Goal: Transaction & Acquisition: Purchase product/service

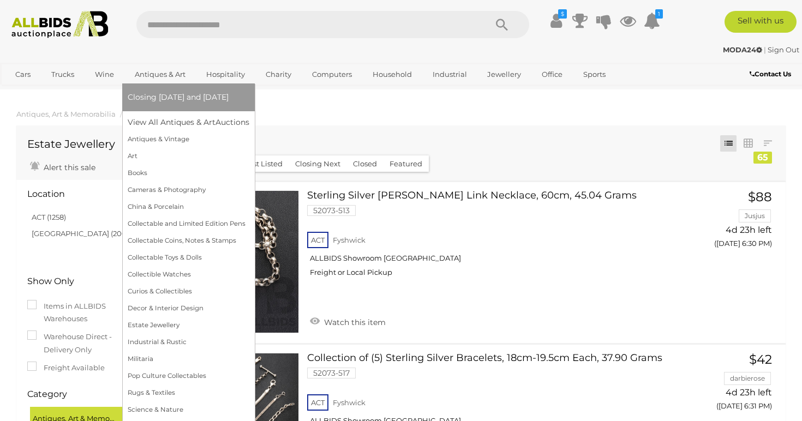
scroll to position [6000, 0]
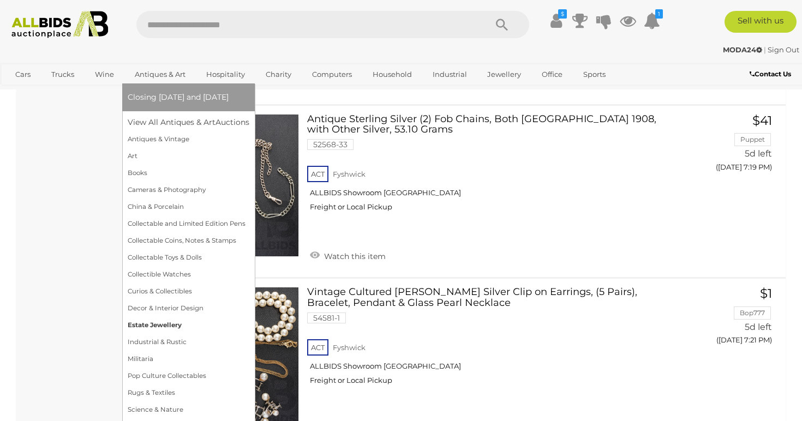
click at [173, 326] on link "Estate Jewellery" at bounding box center [189, 325] width 122 height 17
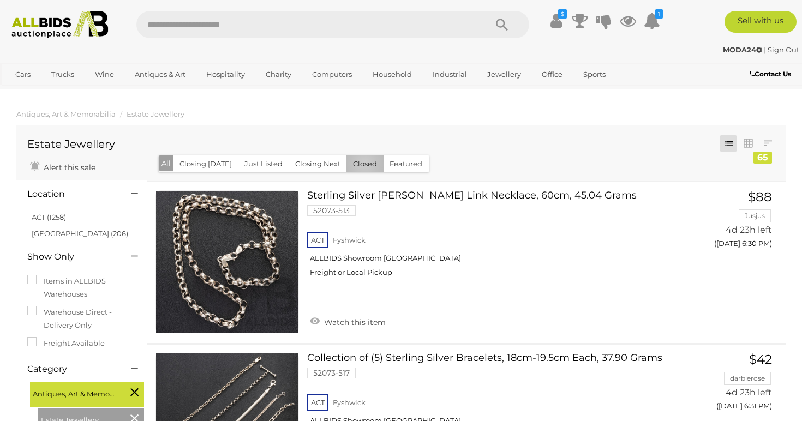
click at [360, 162] on button "Closed" at bounding box center [364, 163] width 37 height 17
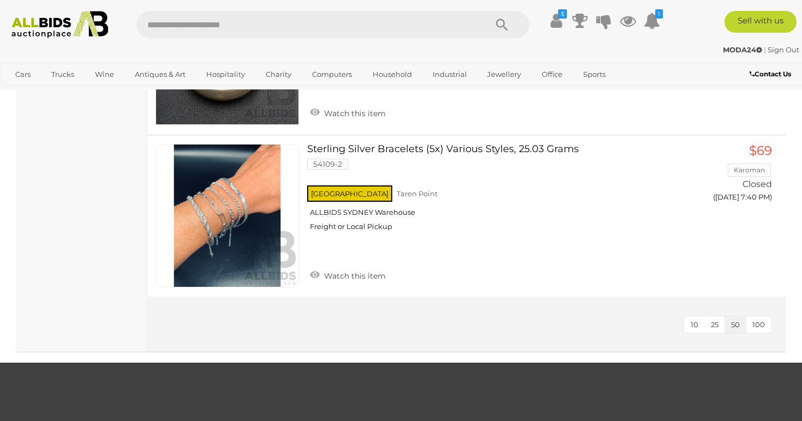
scroll to position [1767, 0]
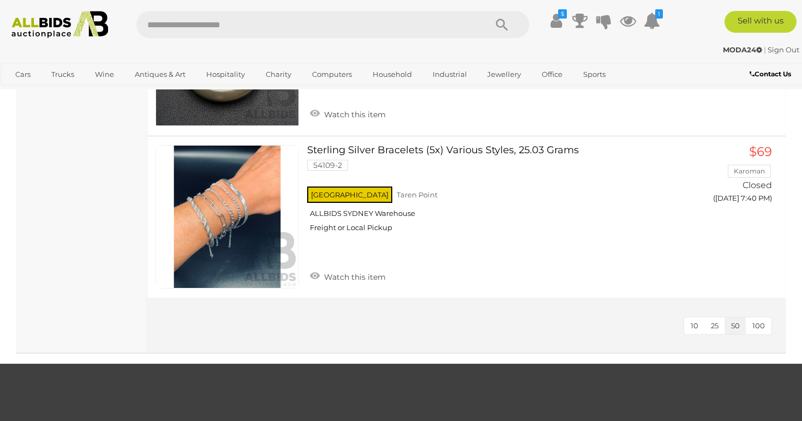
click at [760, 317] on button "100" at bounding box center [758, 325] width 26 height 17
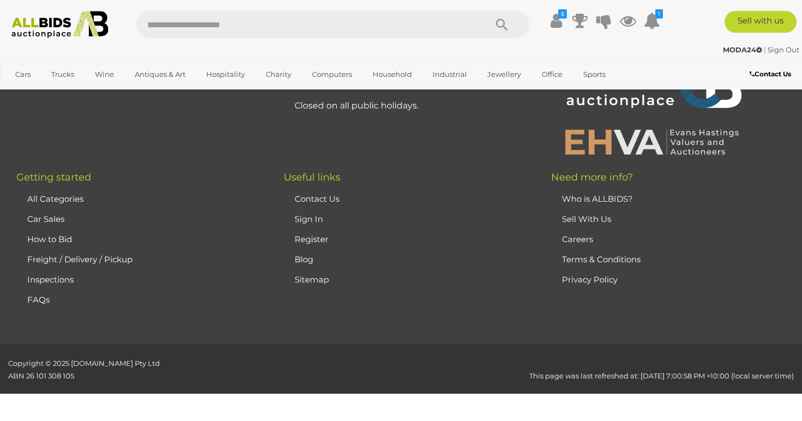
scroll to position [71, 0]
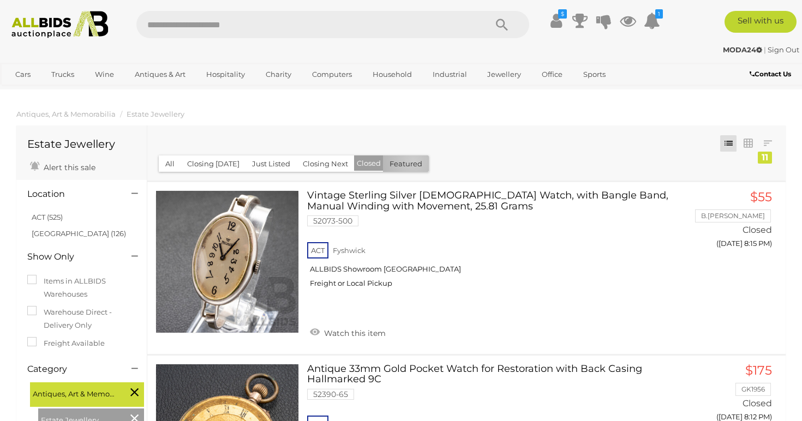
click at [409, 160] on button "Featured" at bounding box center [406, 163] width 46 height 17
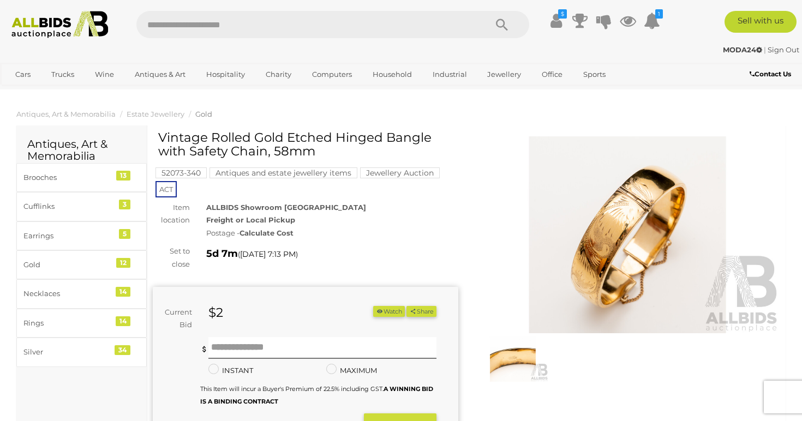
drag, startPoint x: 160, startPoint y: 135, endPoint x: 322, endPoint y: 164, distance: 164.5
click at [322, 164] on div "Vintage Rolled Gold Etched Hinged Bangle with Safety Chain, 58mm" at bounding box center [306, 149] width 297 height 36
copy h1 "Vintage Rolled Gold Etched Hinged Bangle with Safety Chain, 58mm"
